Goal: Consume media (video, audio): Consume media (video, audio)

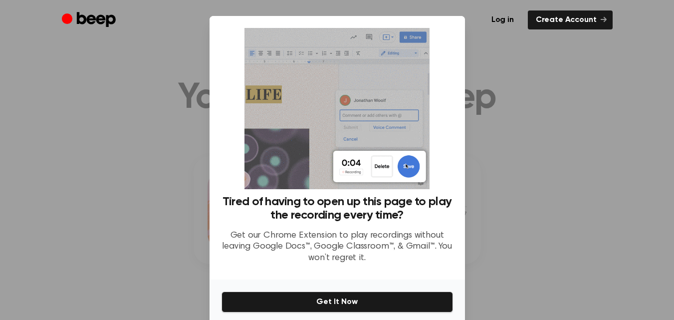
click at [590, 162] on div at bounding box center [337, 160] width 674 height 320
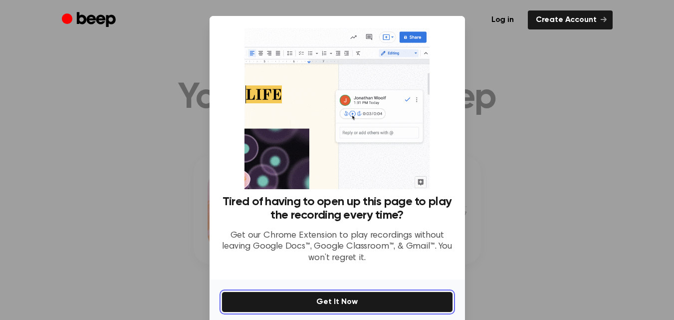
click at [374, 301] on button "Get It Now" at bounding box center [336, 301] width 231 height 21
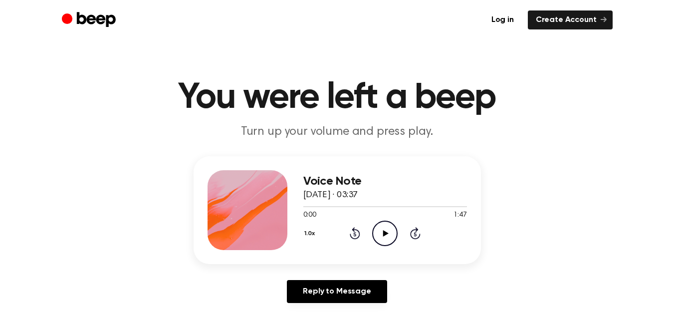
click at [386, 230] on icon "Play Audio" at bounding box center [384, 232] width 25 height 25
click at [387, 231] on icon at bounding box center [384, 233] width 4 height 6
